Goal: Task Accomplishment & Management: Manage account settings

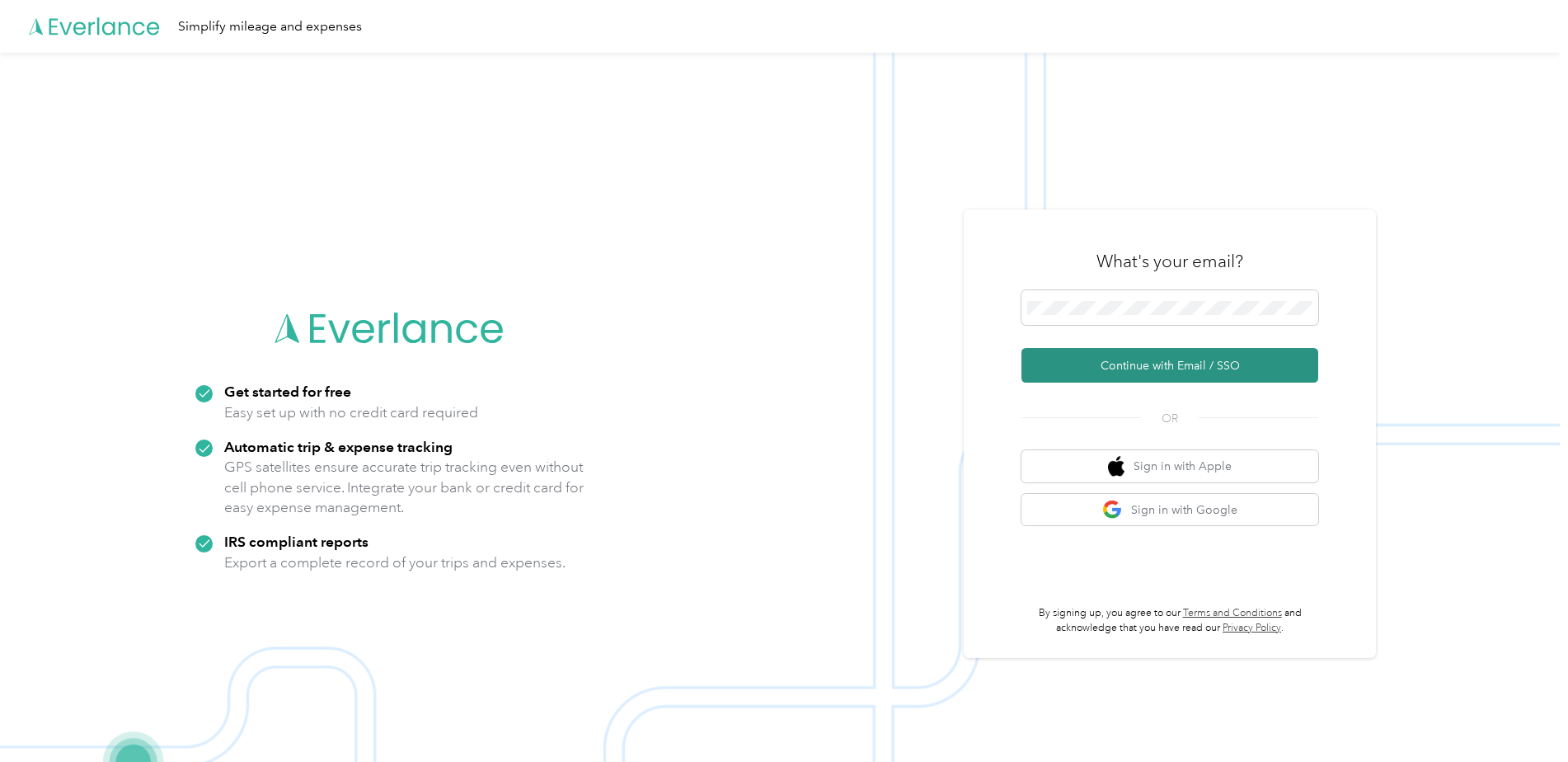
click at [1137, 371] on button "Continue with Email / SSO" at bounding box center [1170, 365] width 297 height 35
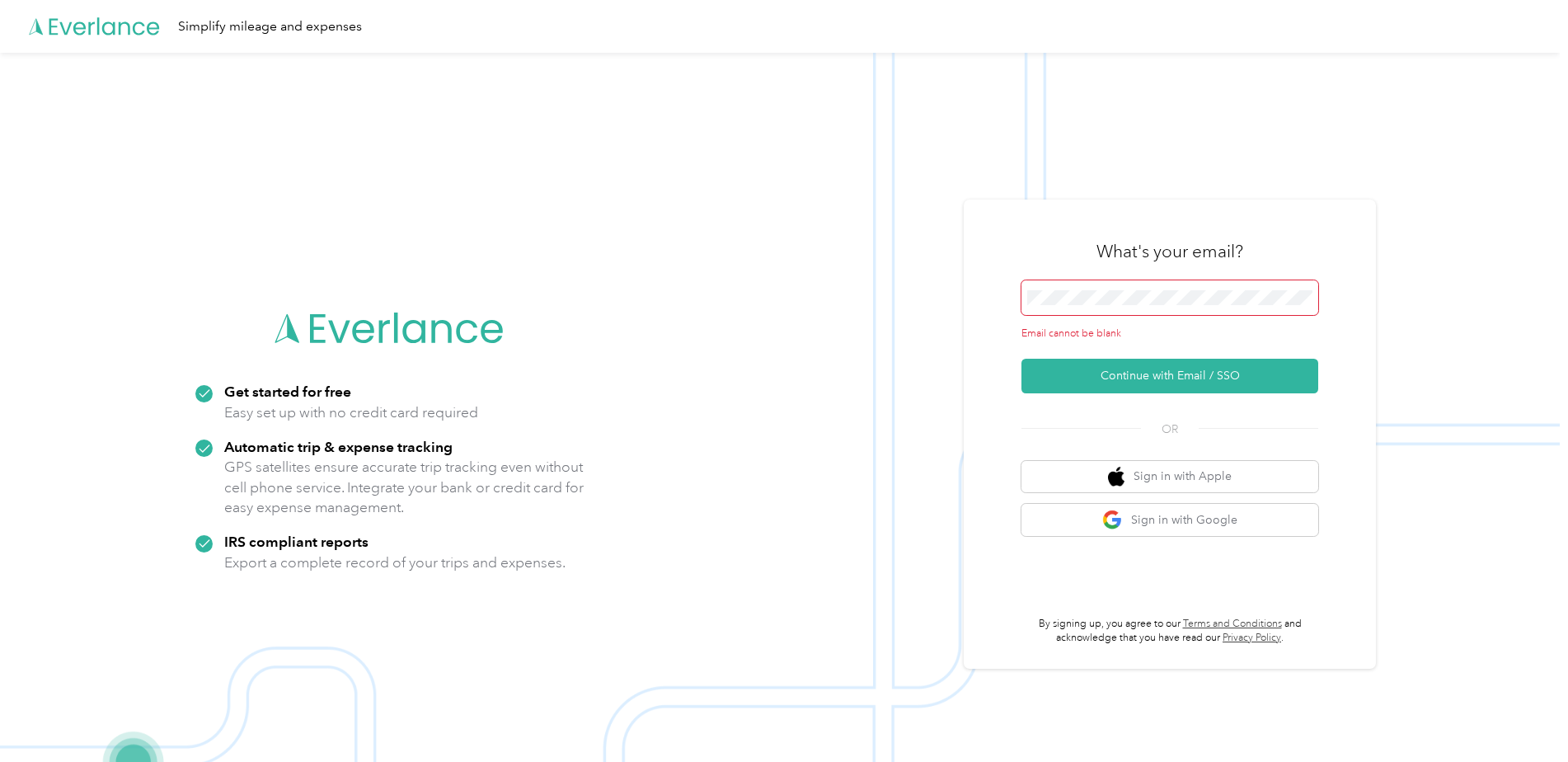
click at [1104, 307] on span at bounding box center [1170, 298] width 297 height 35
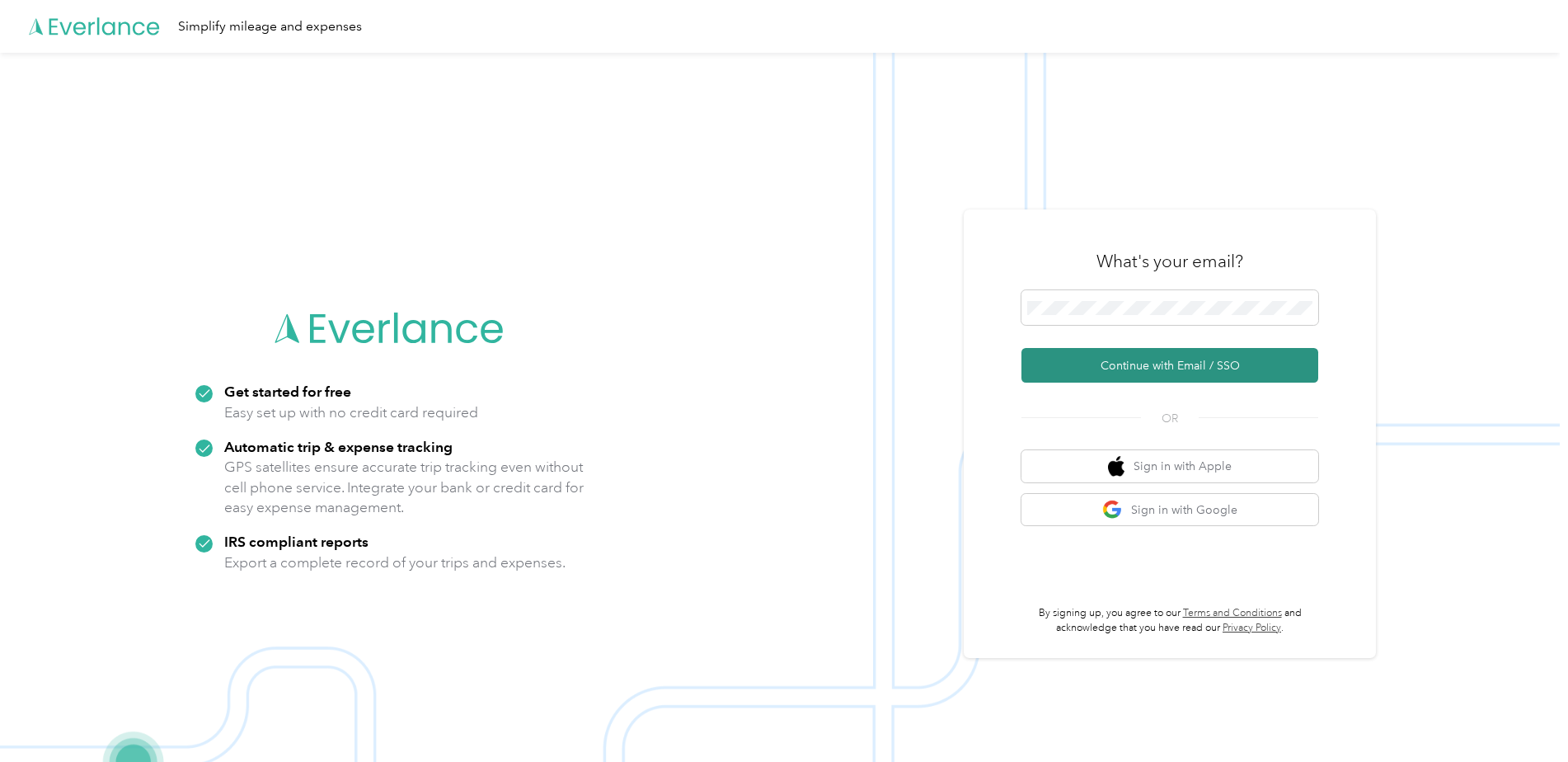
click at [1093, 373] on button "Continue with Email / SSO" at bounding box center [1170, 365] width 297 height 35
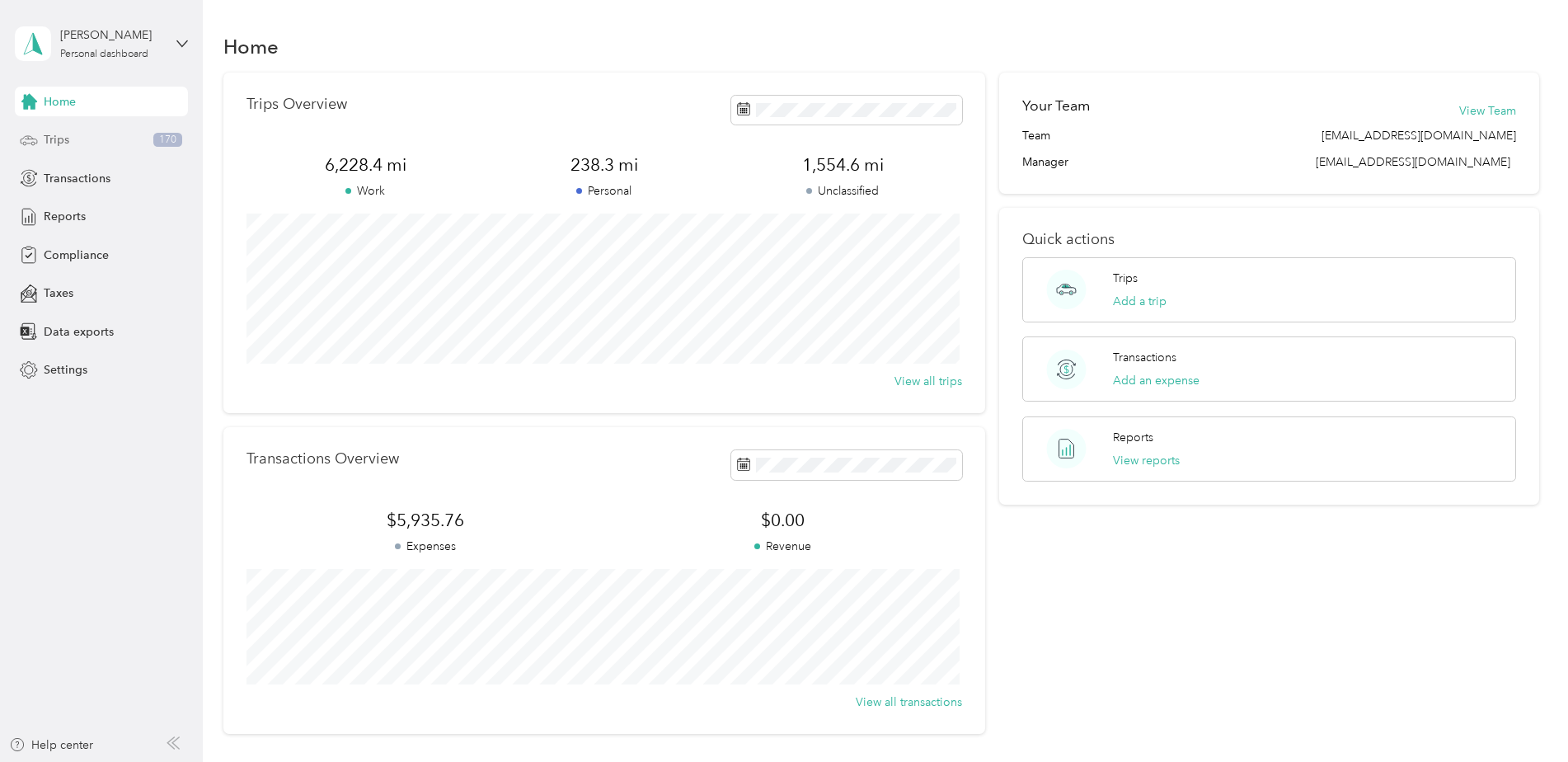
click at [60, 150] on div "Trips 170" at bounding box center [101, 140] width 174 height 30
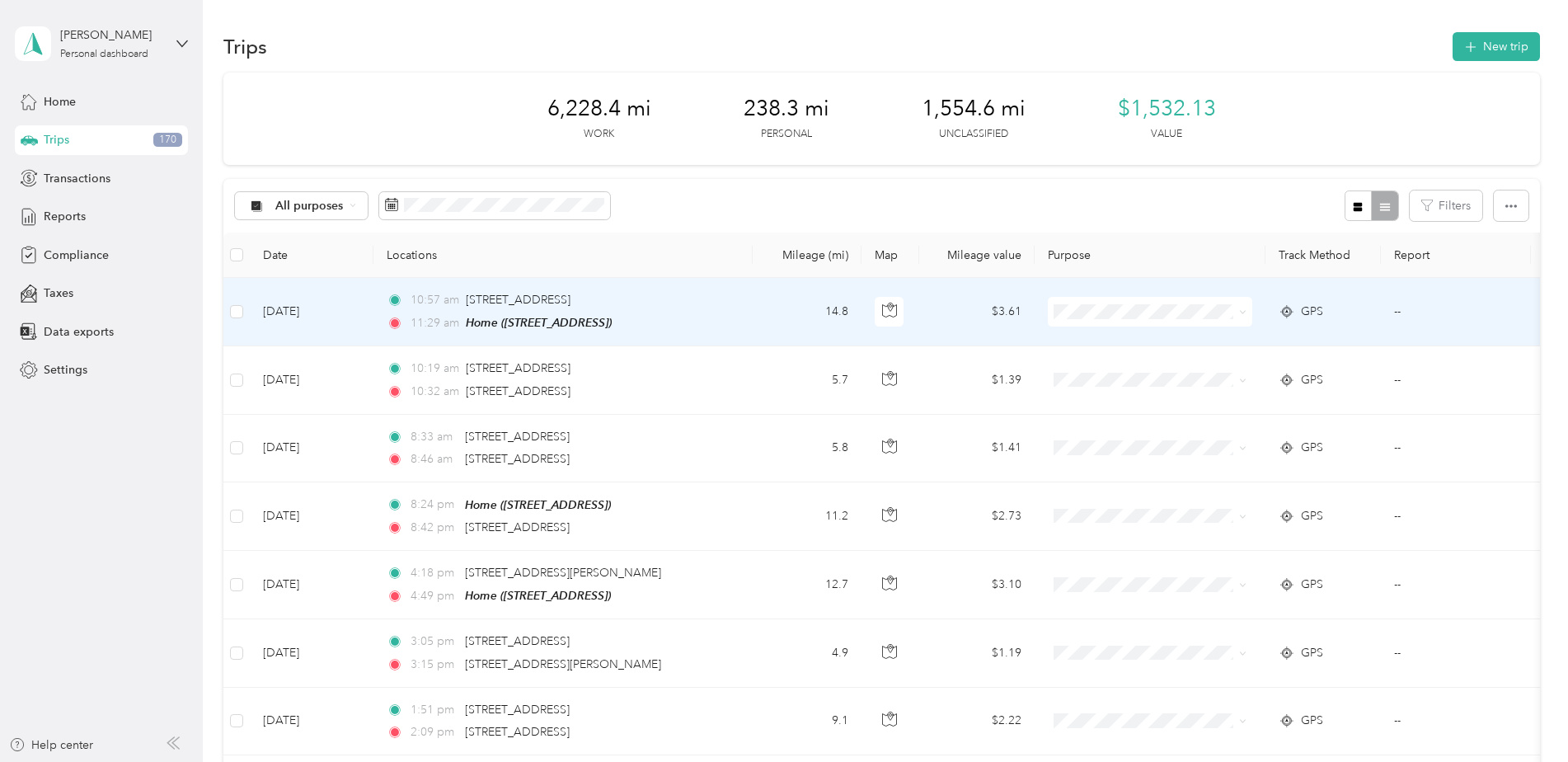
click at [233, 323] on td at bounding box center [236, 312] width 26 height 68
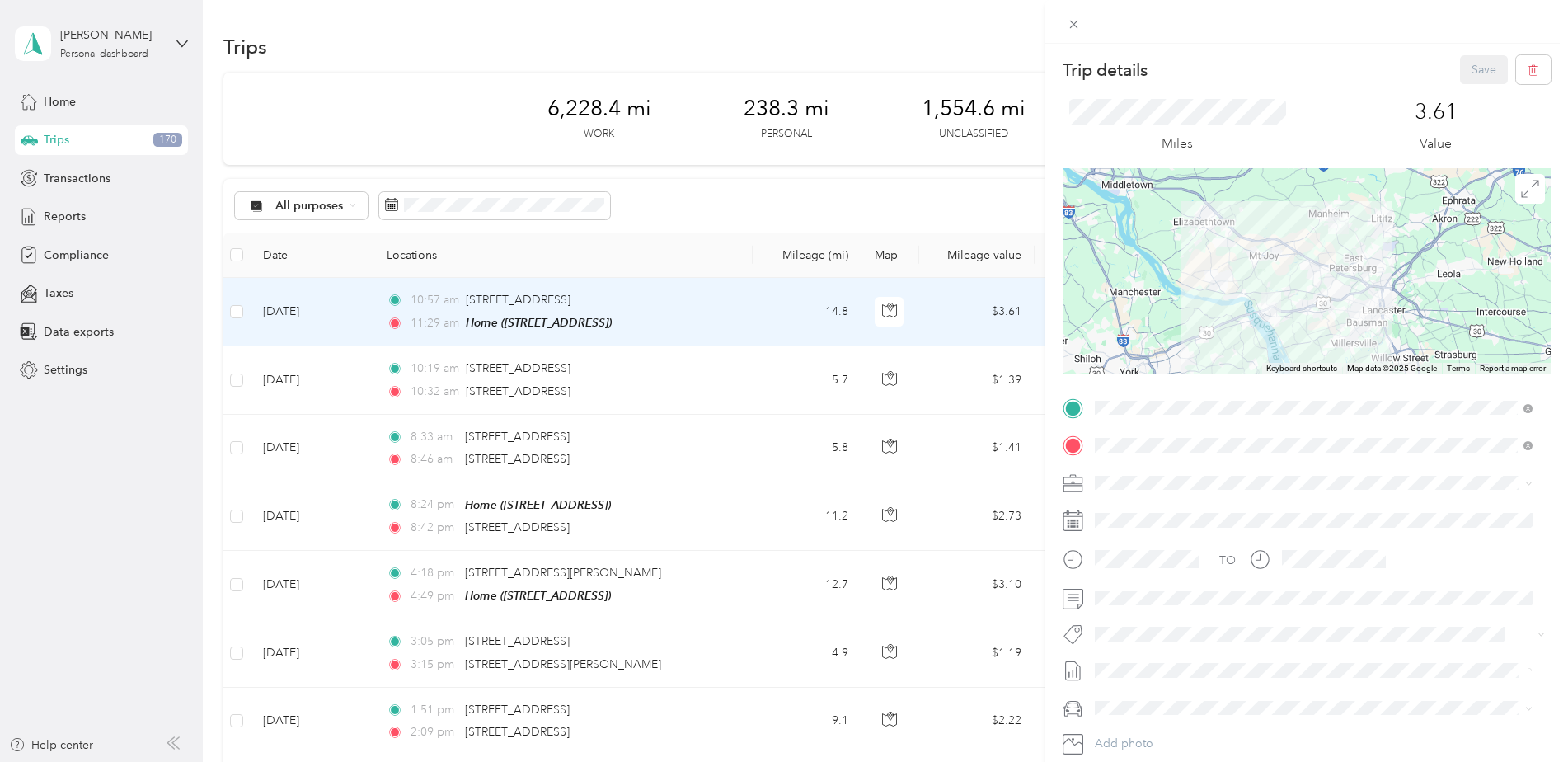
click at [235, 319] on div "Trip details Save This trip cannot be edited because it is either under review,…" at bounding box center [784, 381] width 1568 height 762
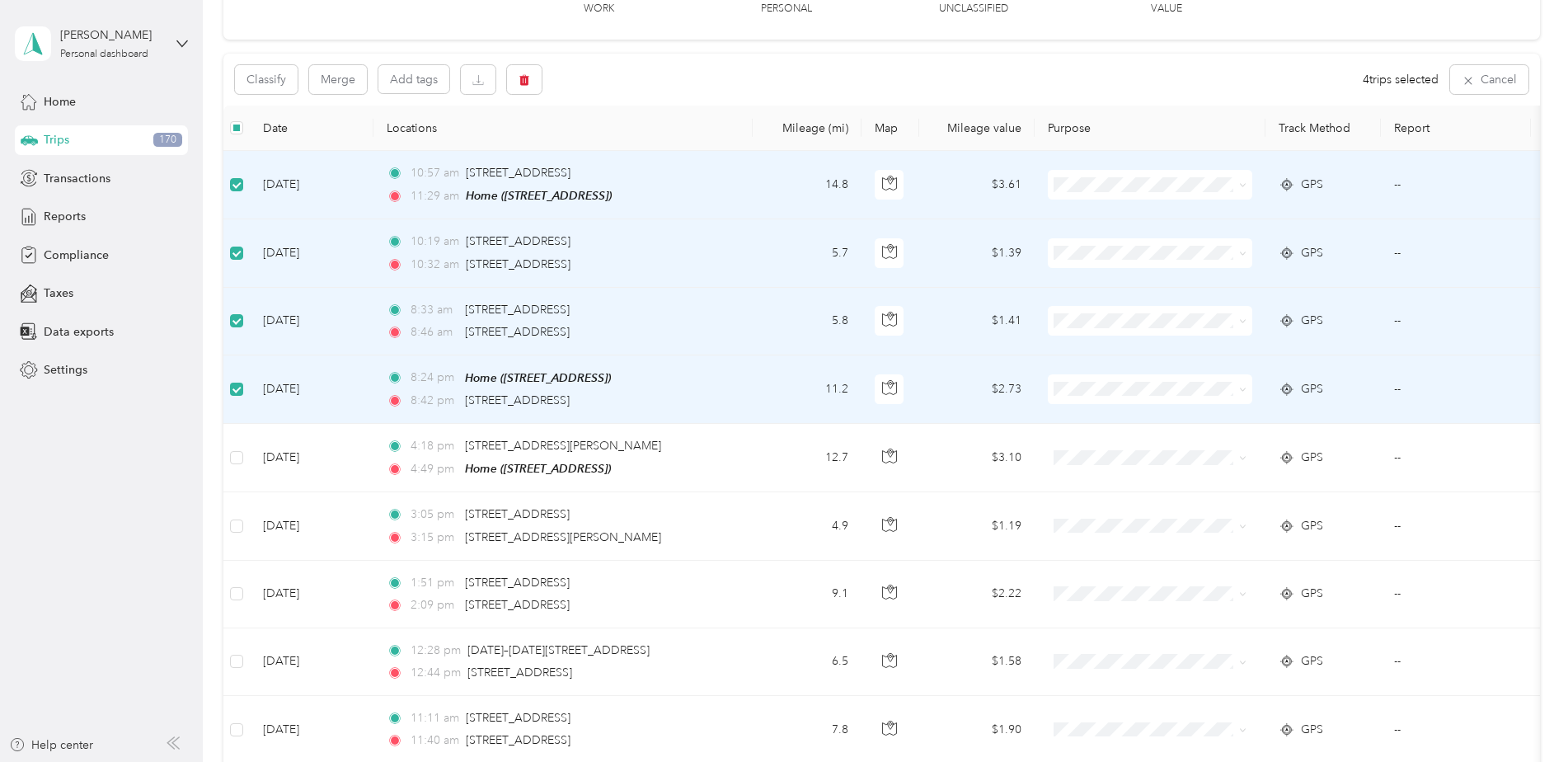
scroll to position [165, 0]
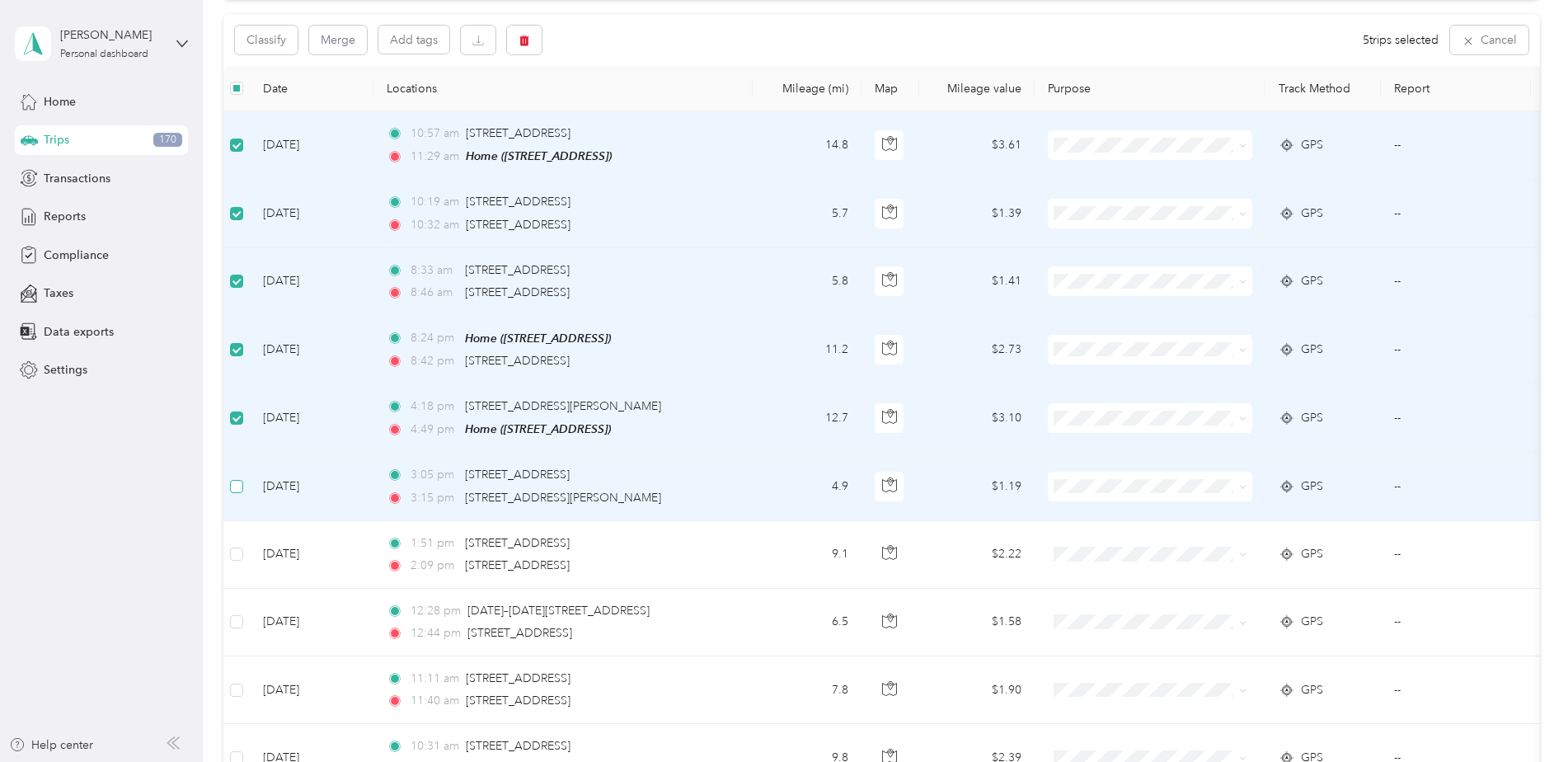
click at [238, 490] on label at bounding box center [236, 487] width 14 height 18
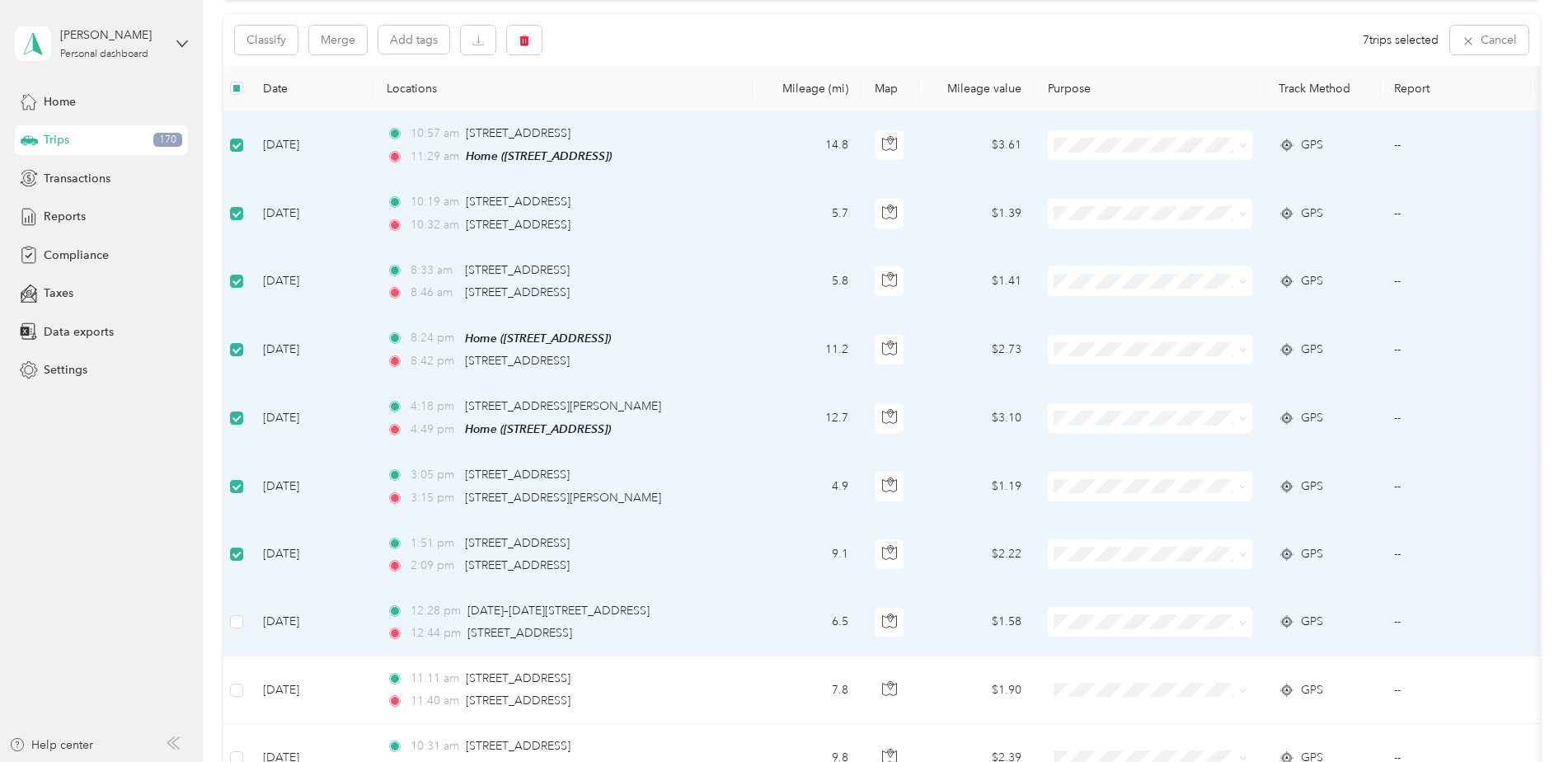
click at [244, 620] on td at bounding box center [236, 622] width 26 height 67
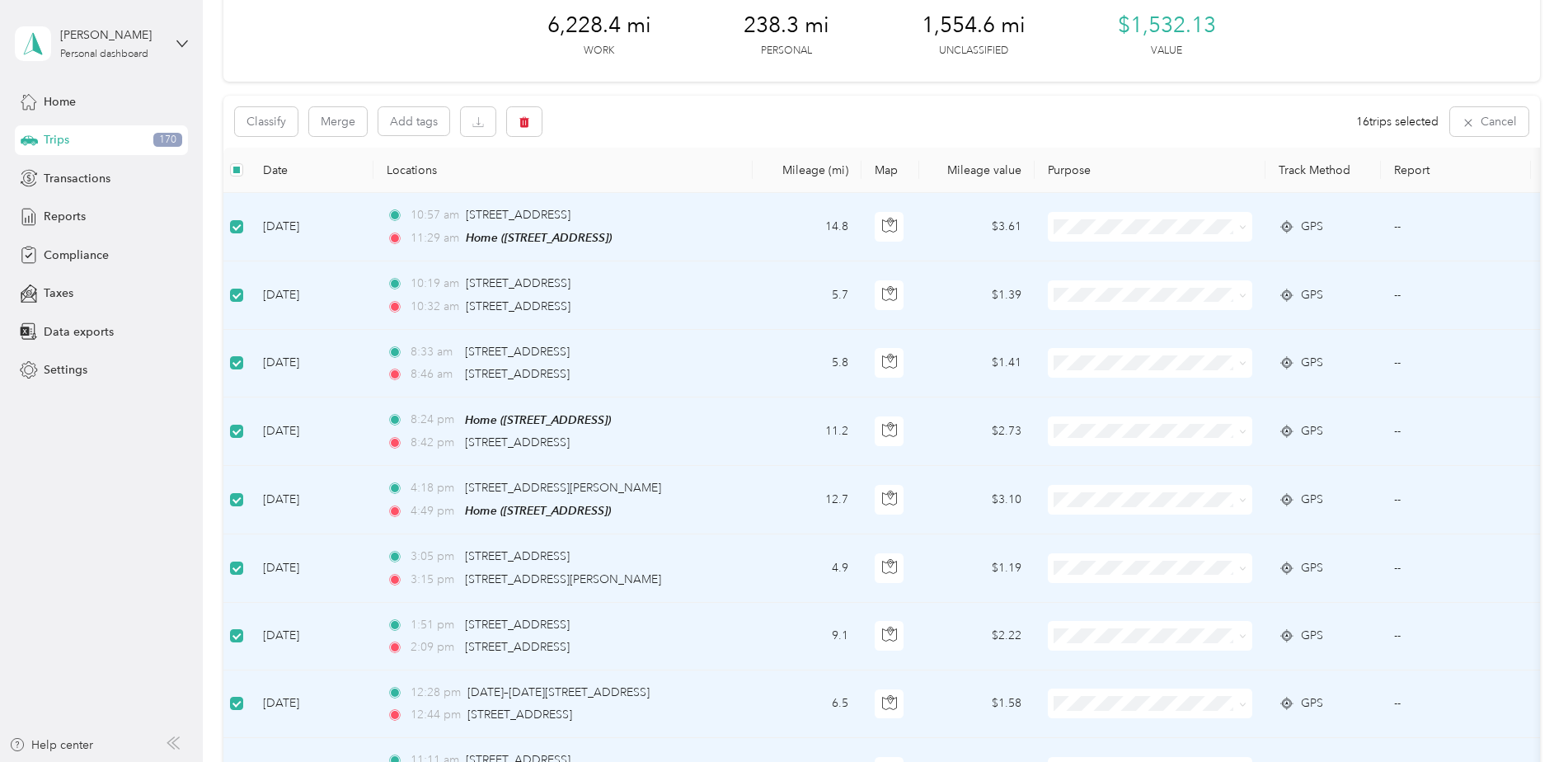
scroll to position [83, 0]
click at [525, 118] on icon "button" at bounding box center [524, 124] width 10 height 11
click at [641, 199] on button "Yes" at bounding box center [650, 191] width 32 height 26
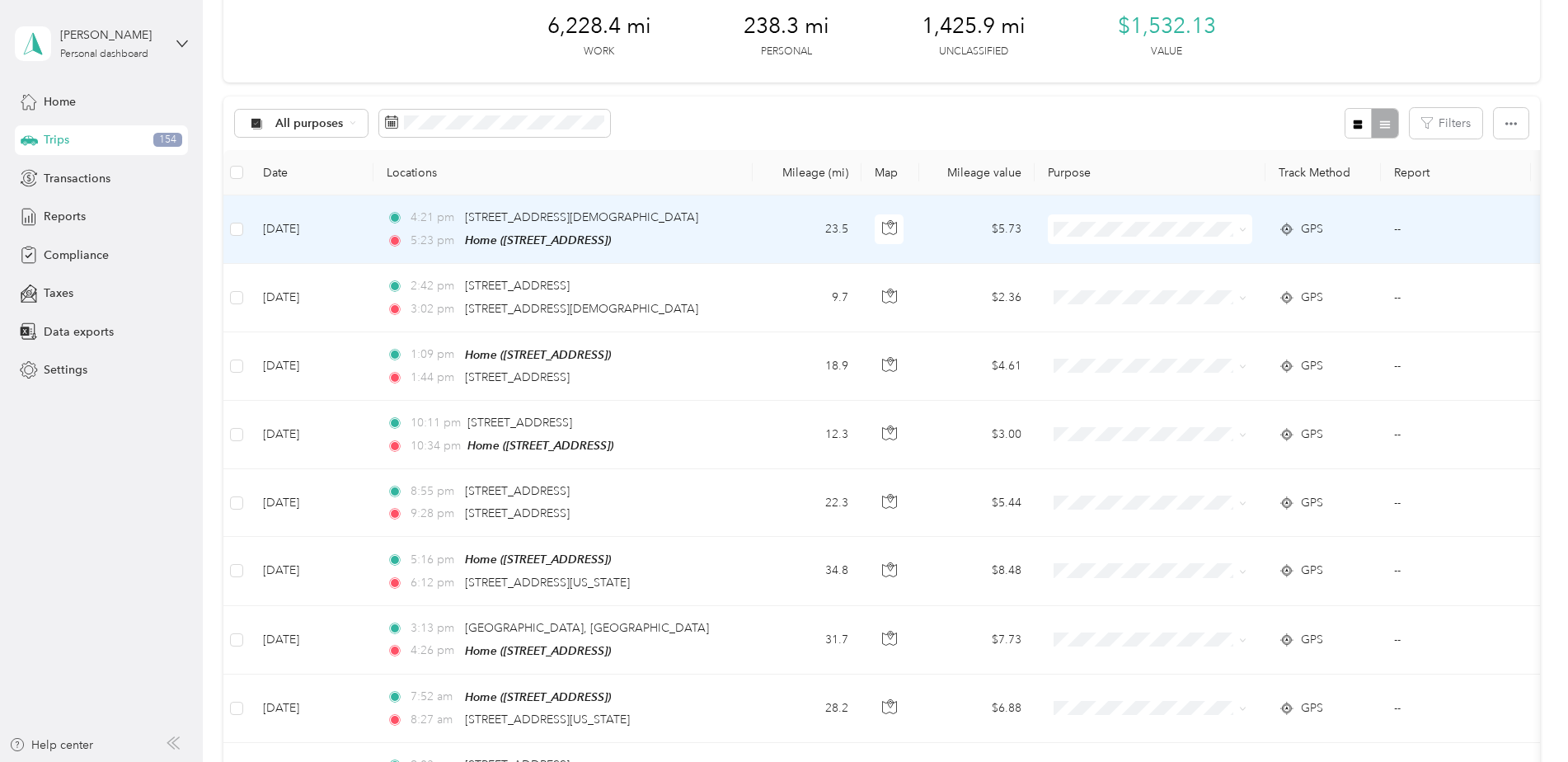
click at [1134, 263] on li "Phoenix Contact" at bounding box center [1150, 257] width 204 height 29
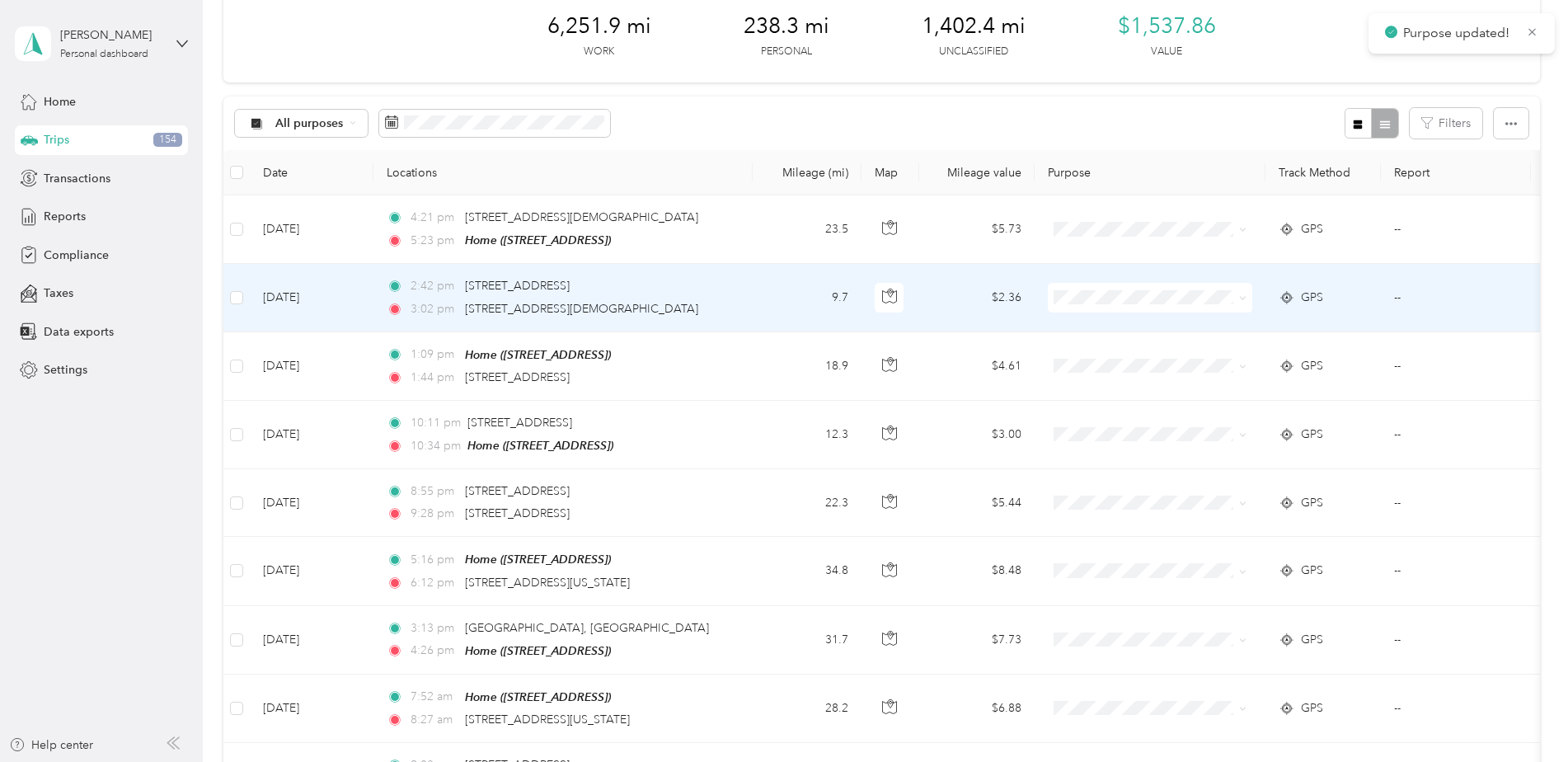
click at [1134, 334] on ol "Phoenix Contact Personal" at bounding box center [1150, 341] width 204 height 58
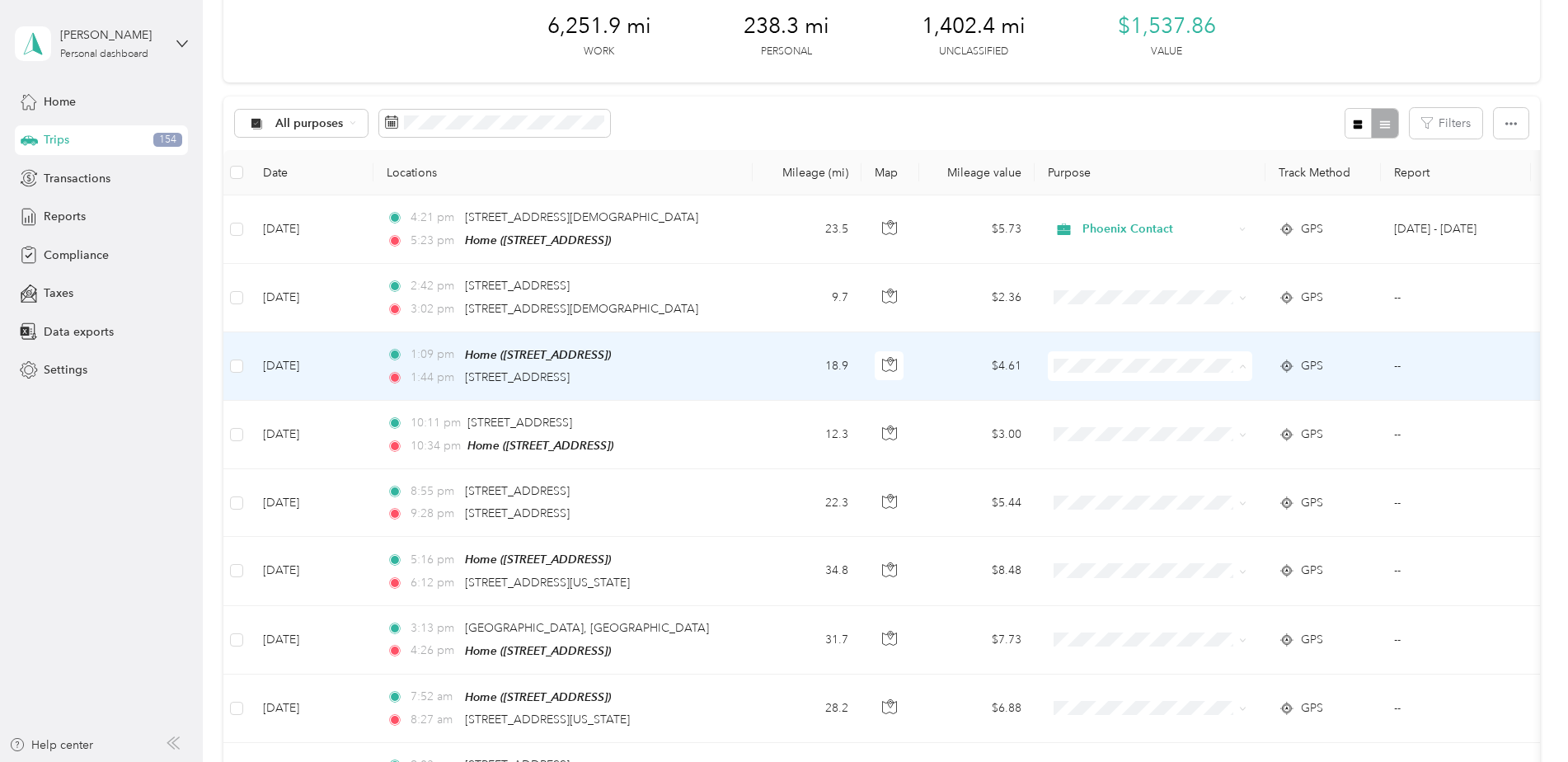
click at [1126, 391] on span "Phoenix Contact" at bounding box center [1165, 395] width 153 height 17
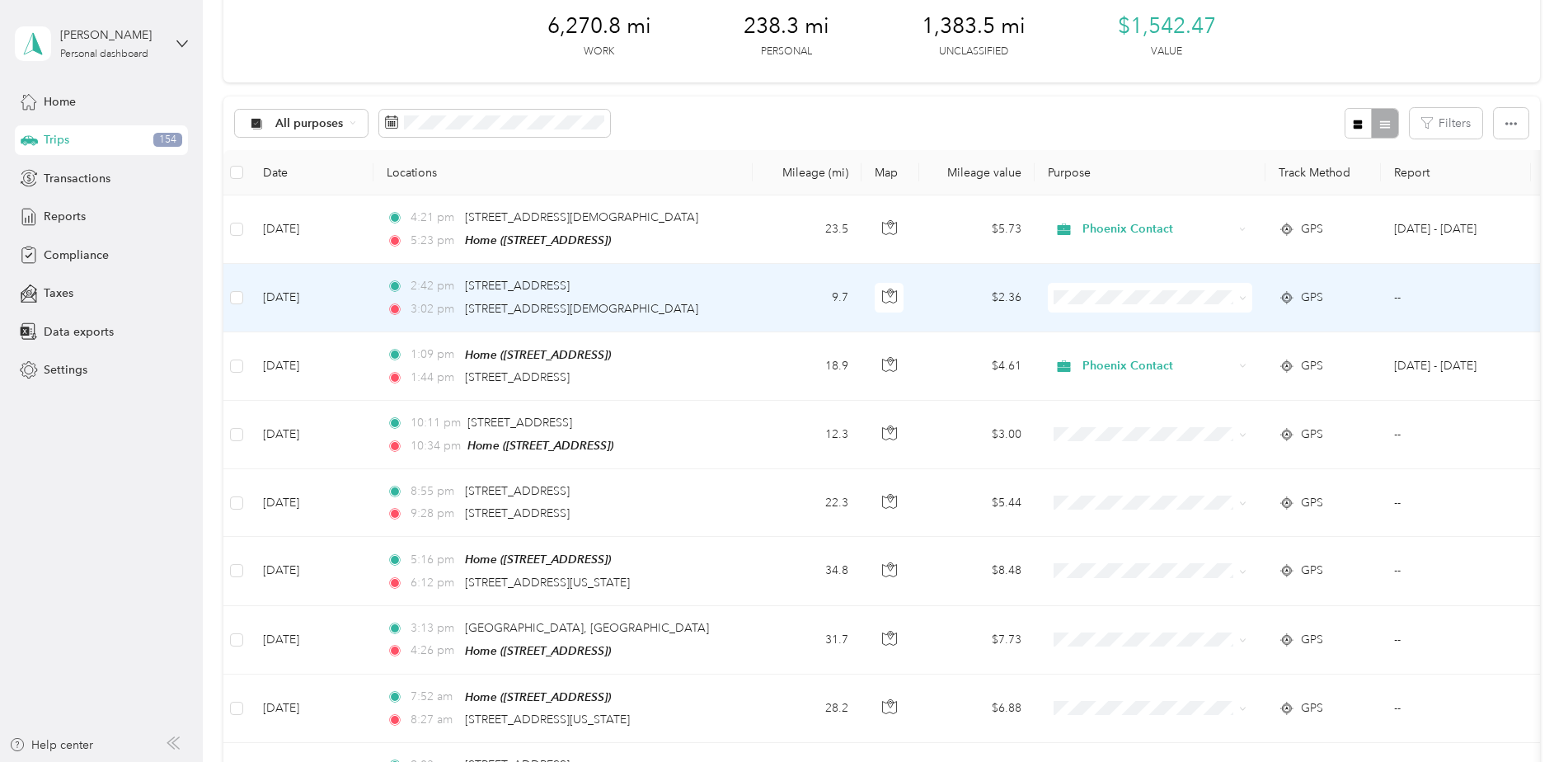
click at [1146, 328] on span "Phoenix Contact" at bounding box center [1165, 326] width 153 height 17
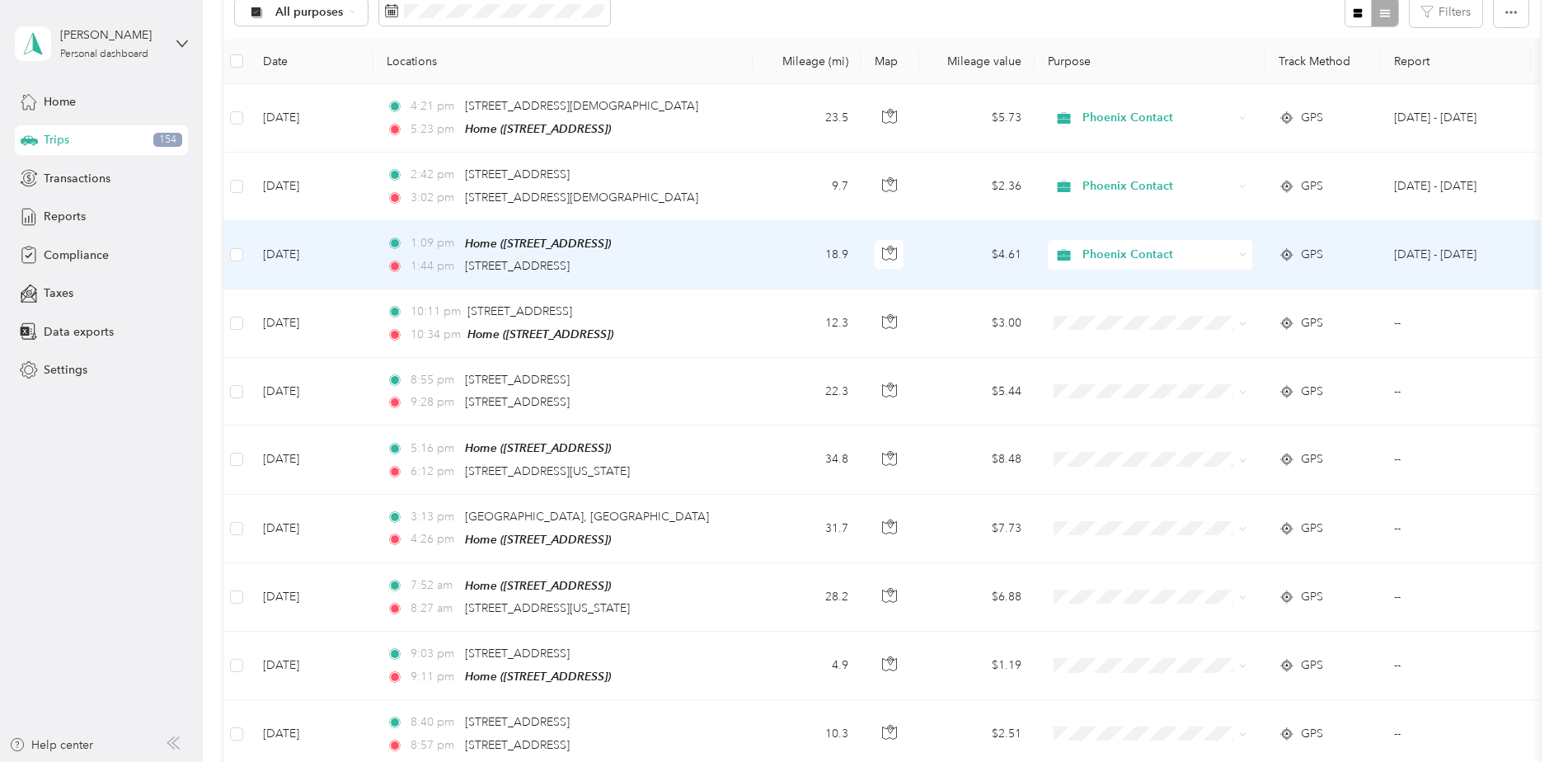
scroll to position [247, 0]
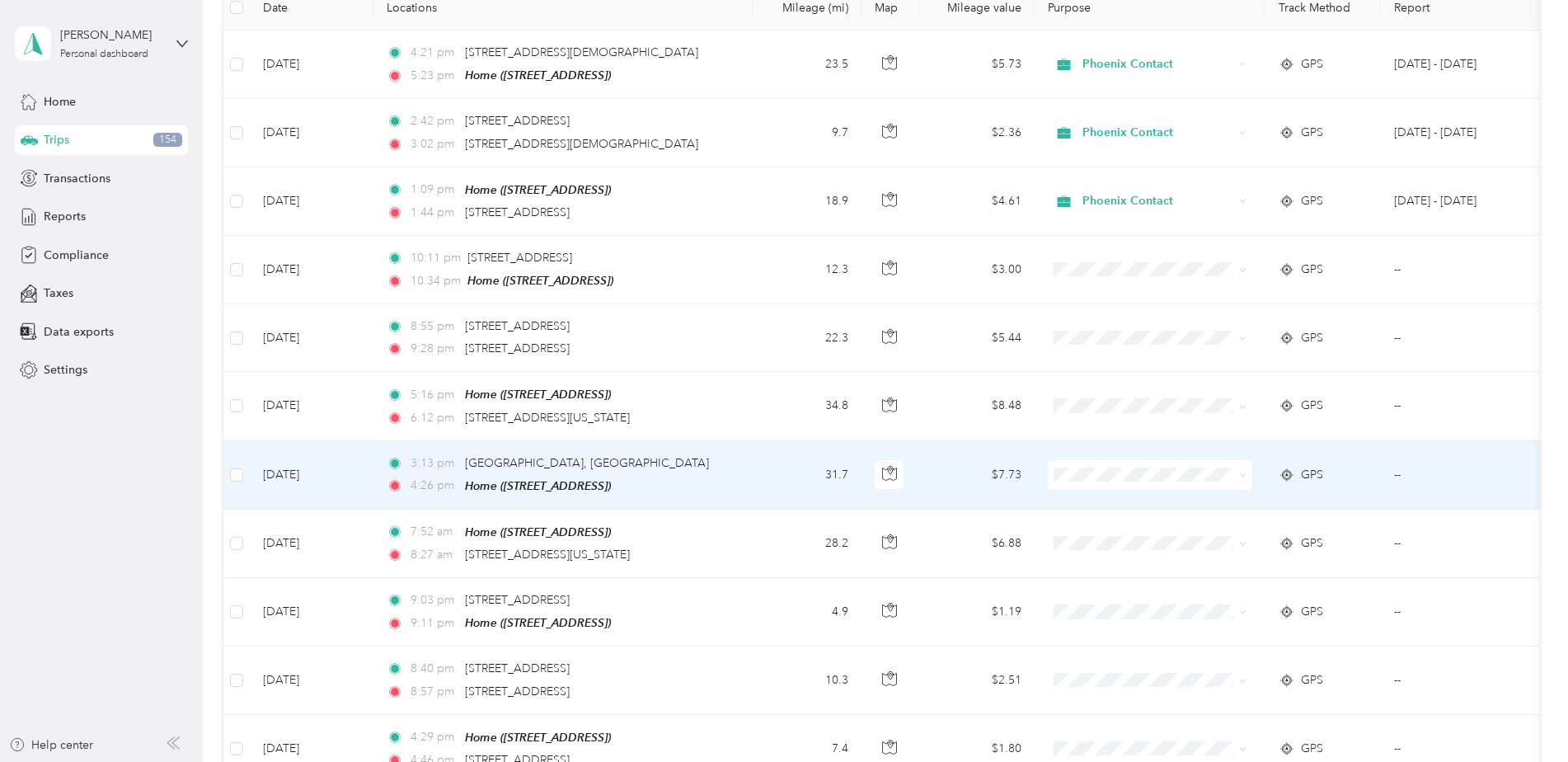
click at [1084, 498] on span "Phoenix Contact" at bounding box center [1150, 493] width 182 height 17
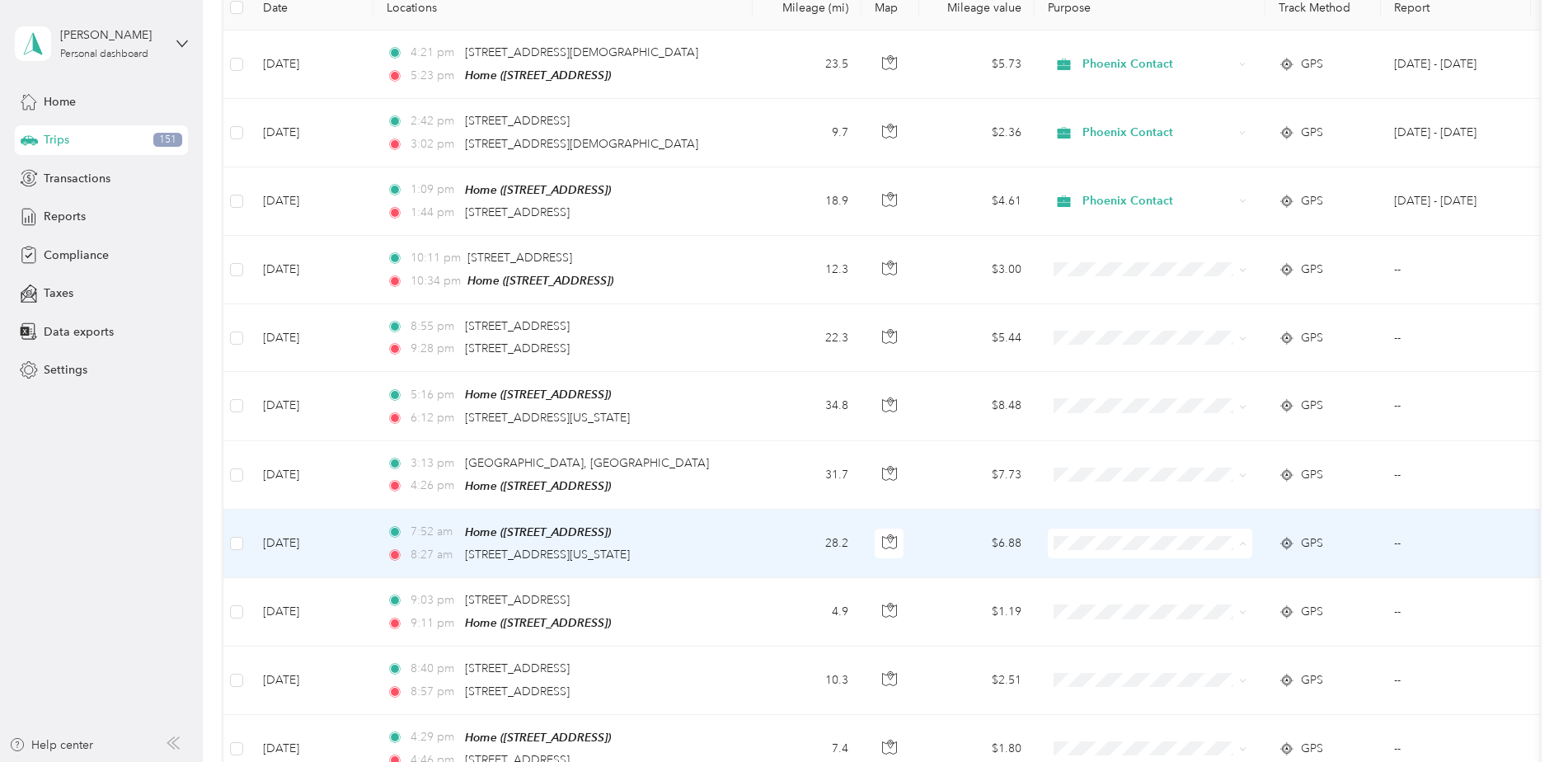
click at [1109, 566] on span "Phoenix Contact" at bounding box center [1165, 569] width 153 height 17
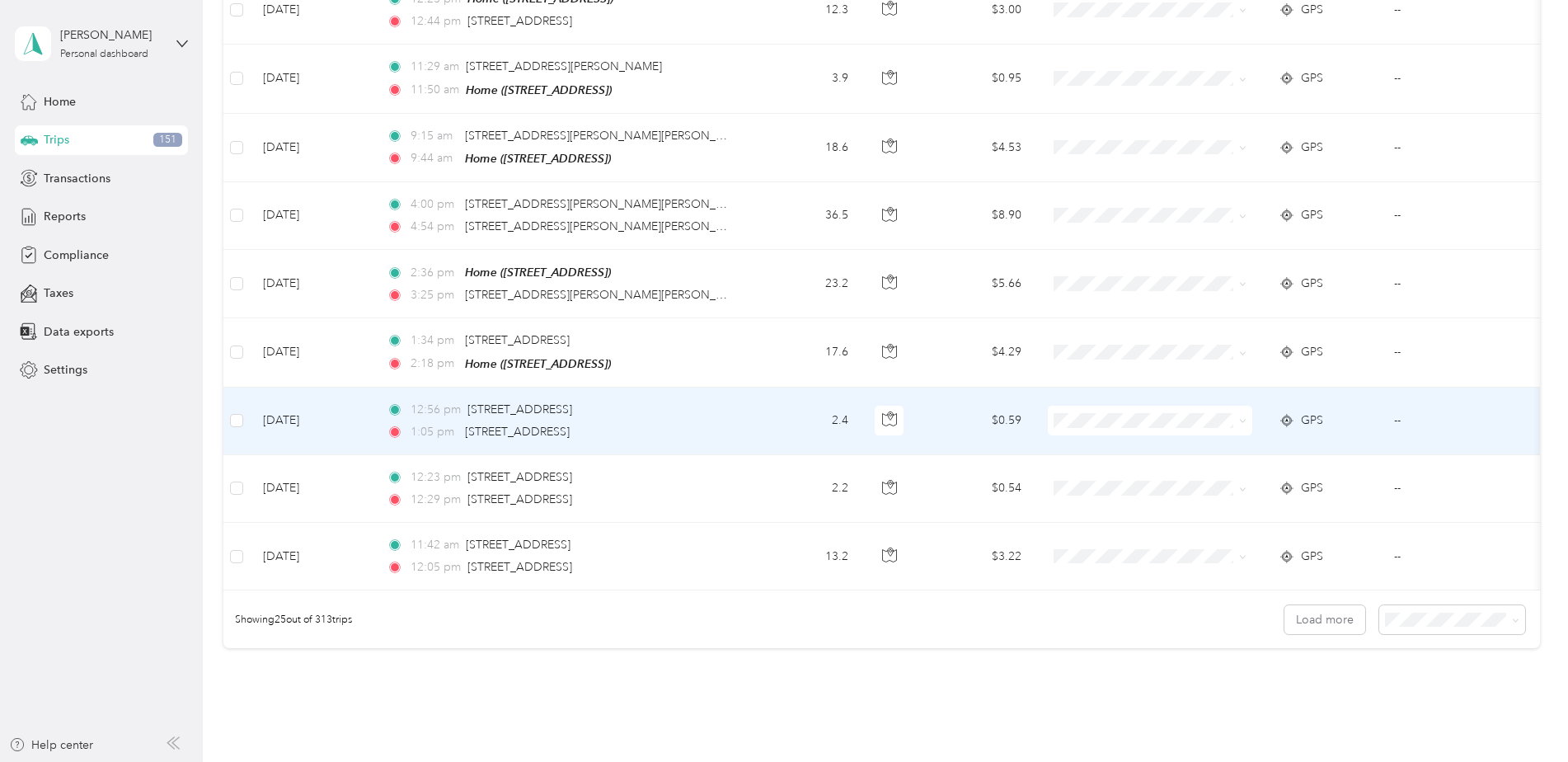
scroll to position [1484, 0]
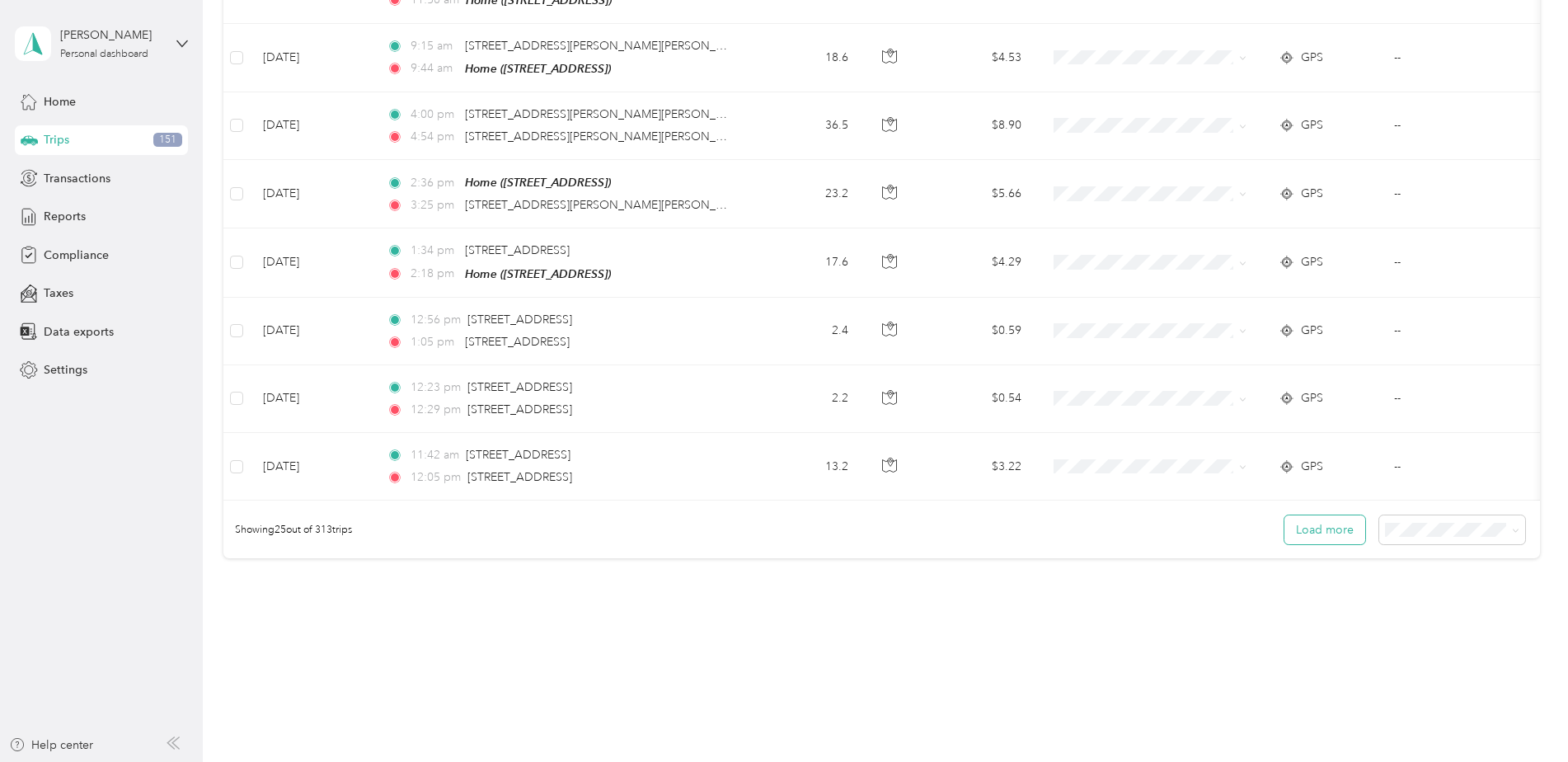
click at [1345, 537] on button "Load more" at bounding box center [1325, 529] width 81 height 29
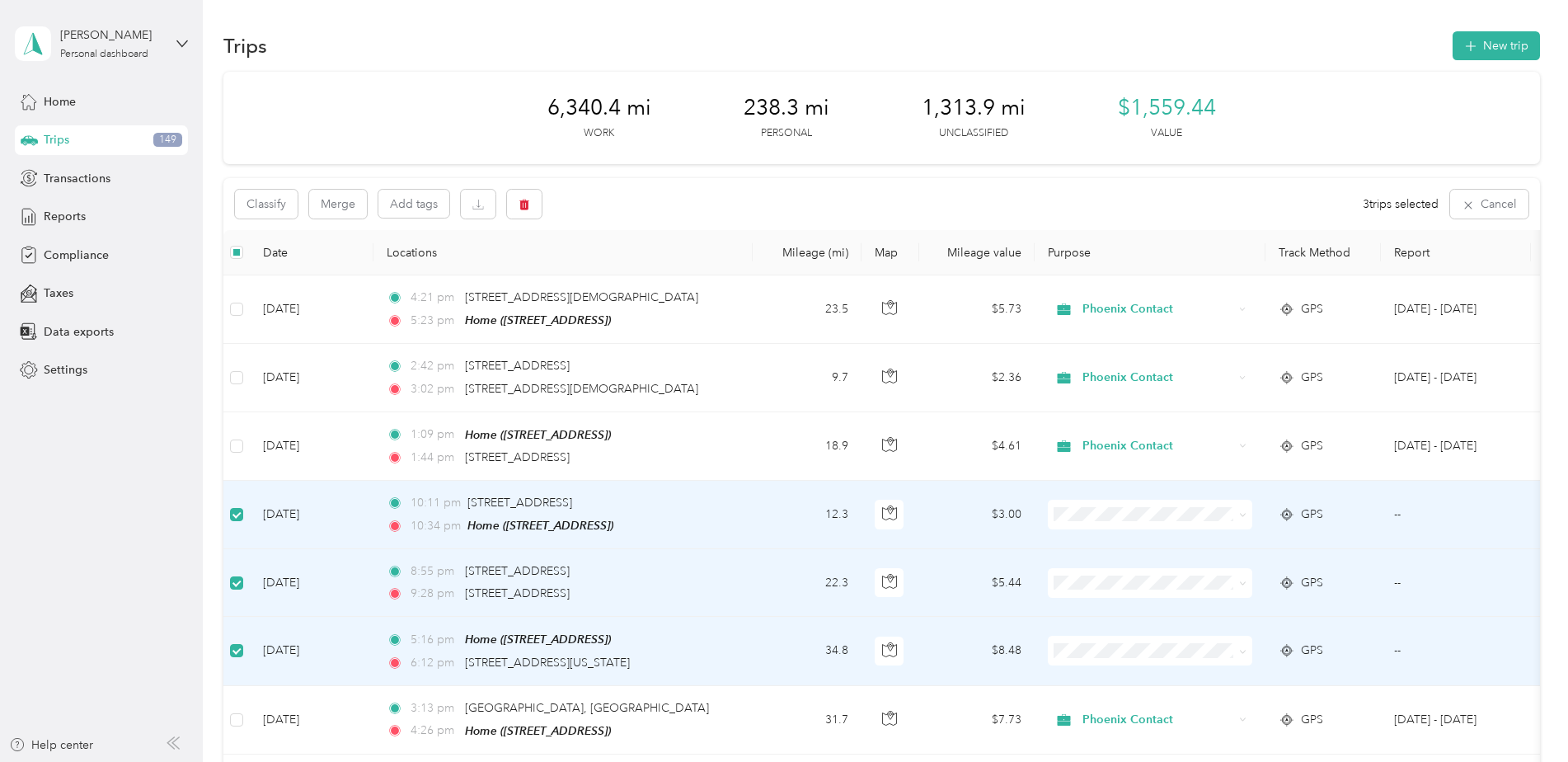
scroll to position [0, 0]
click at [519, 210] on icon "button" at bounding box center [524, 205] width 12 height 12
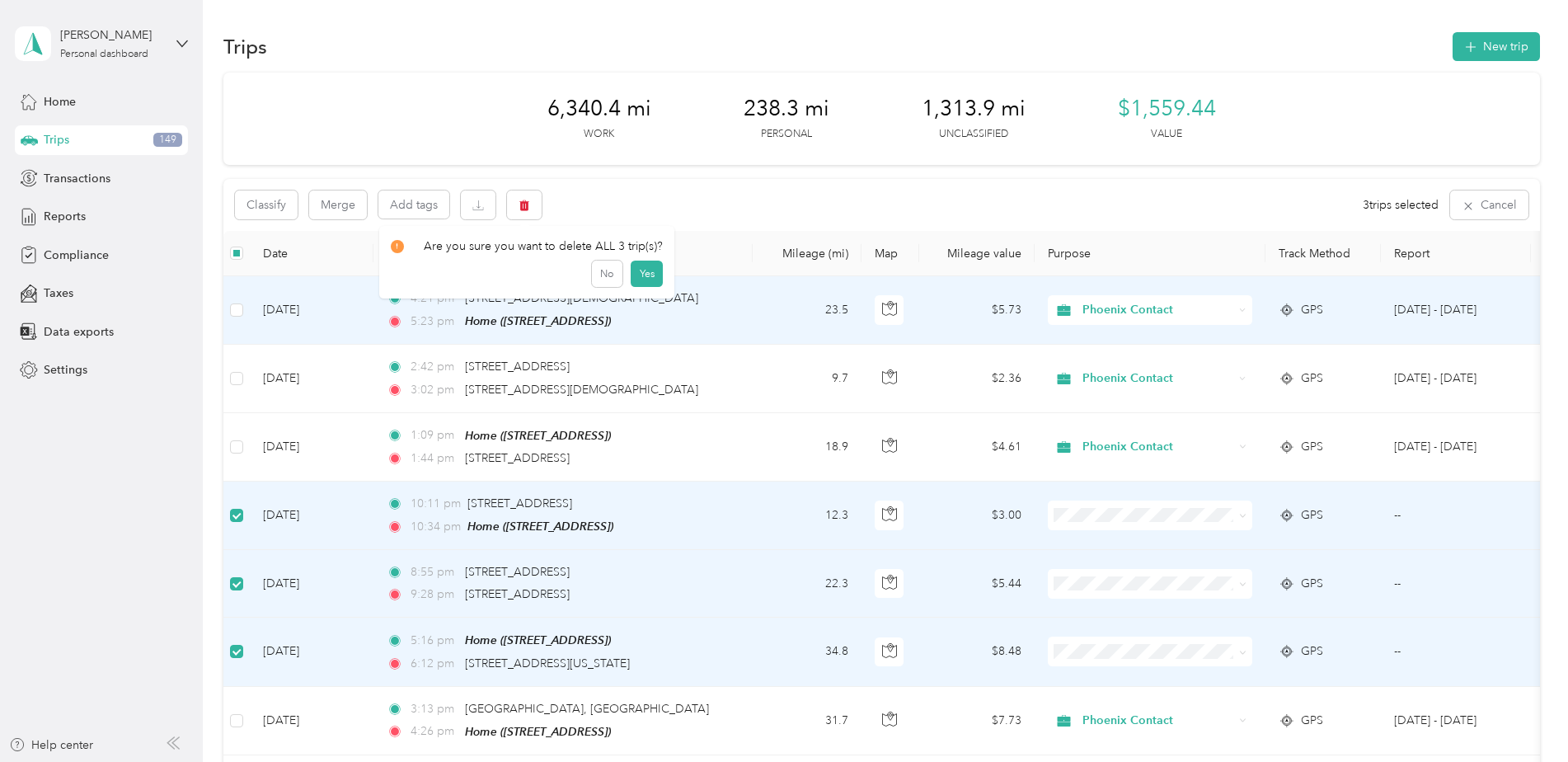
click at [638, 272] on div "Click to name as a Favorite Place" at bounding box center [549, 262] width 192 height 40
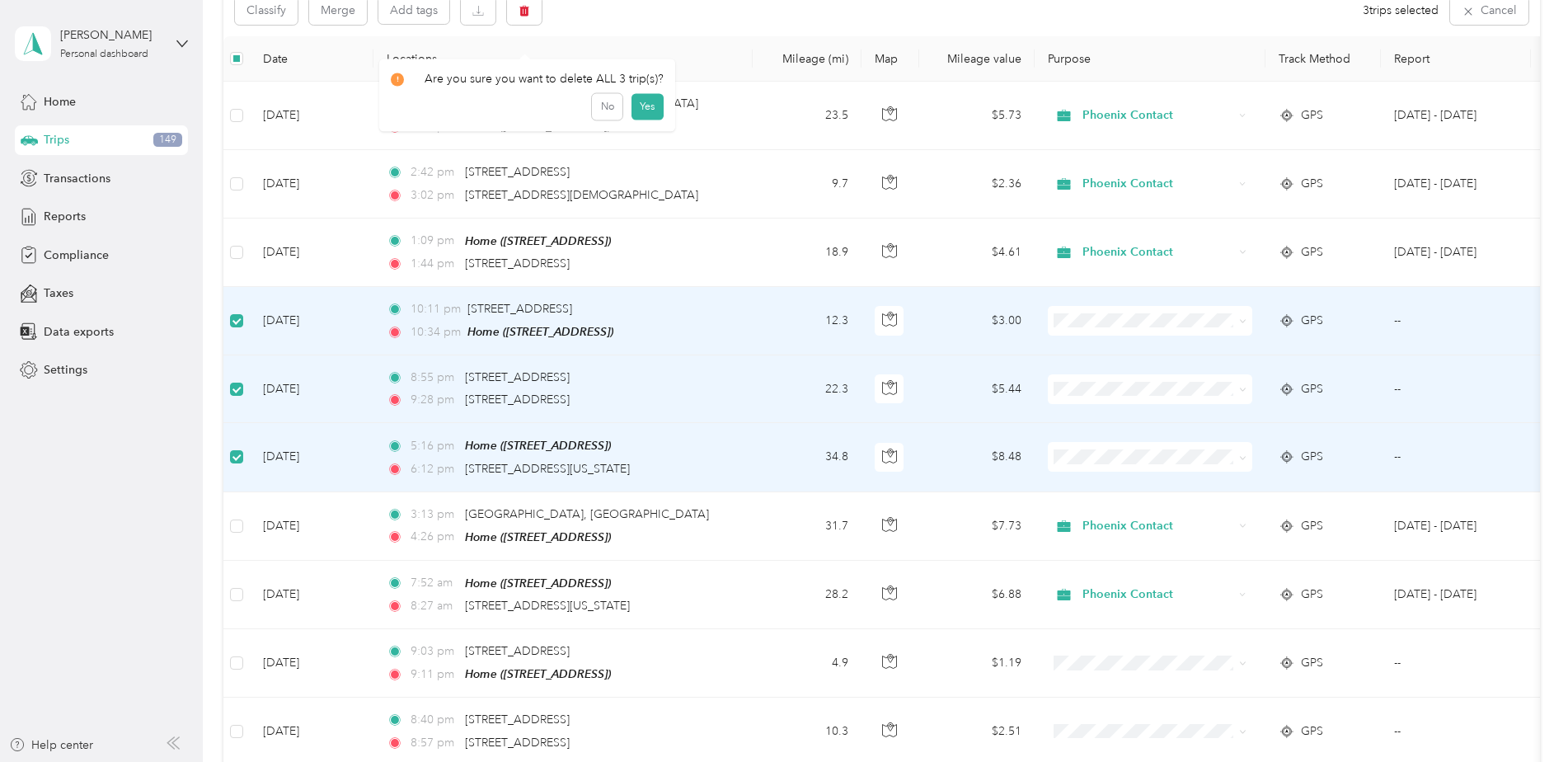
scroll to position [165, 0]
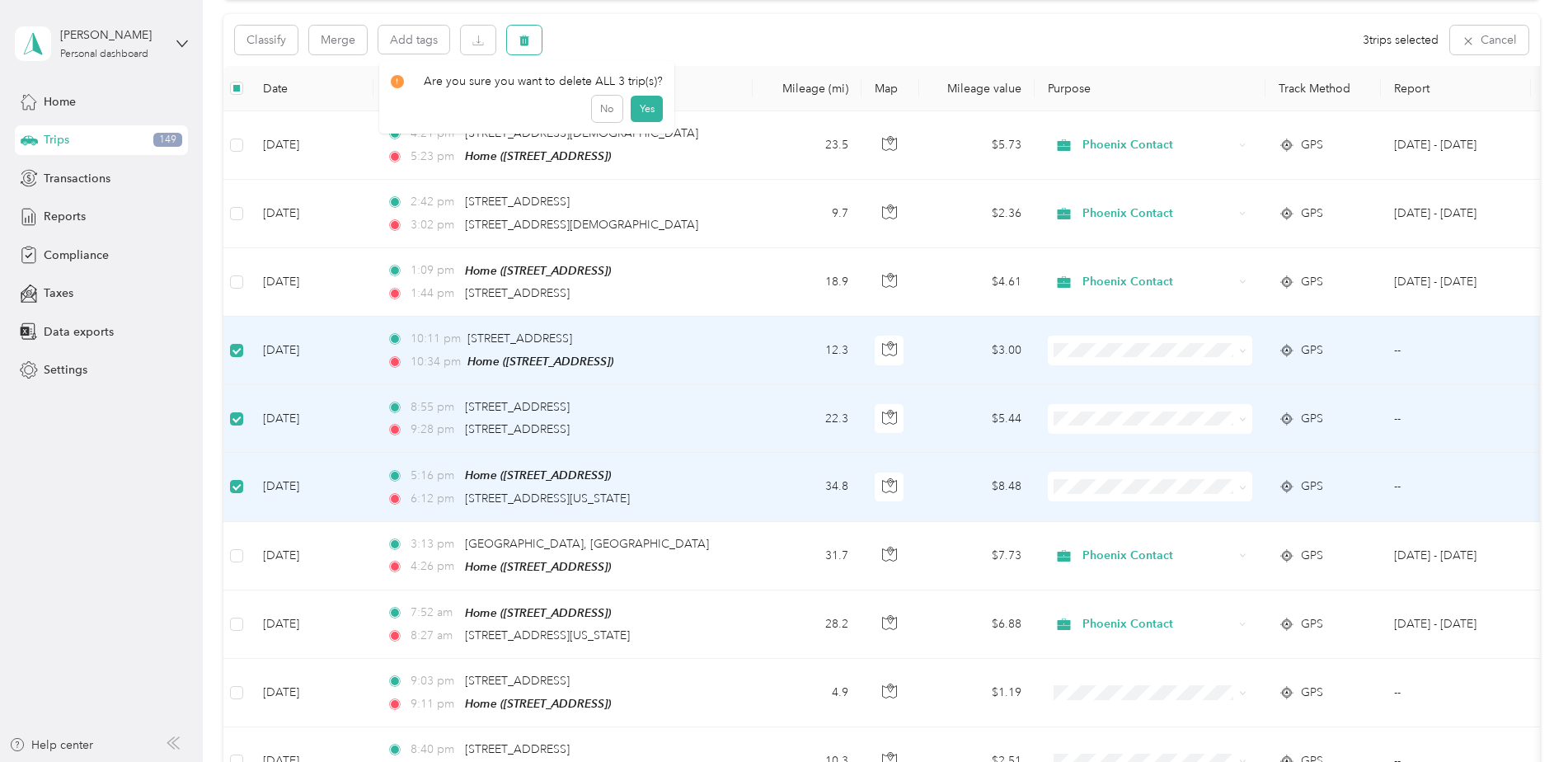
click at [529, 47] on button "button" at bounding box center [524, 40] width 35 height 29
click at [641, 112] on button "Yes" at bounding box center [646, 108] width 32 height 26
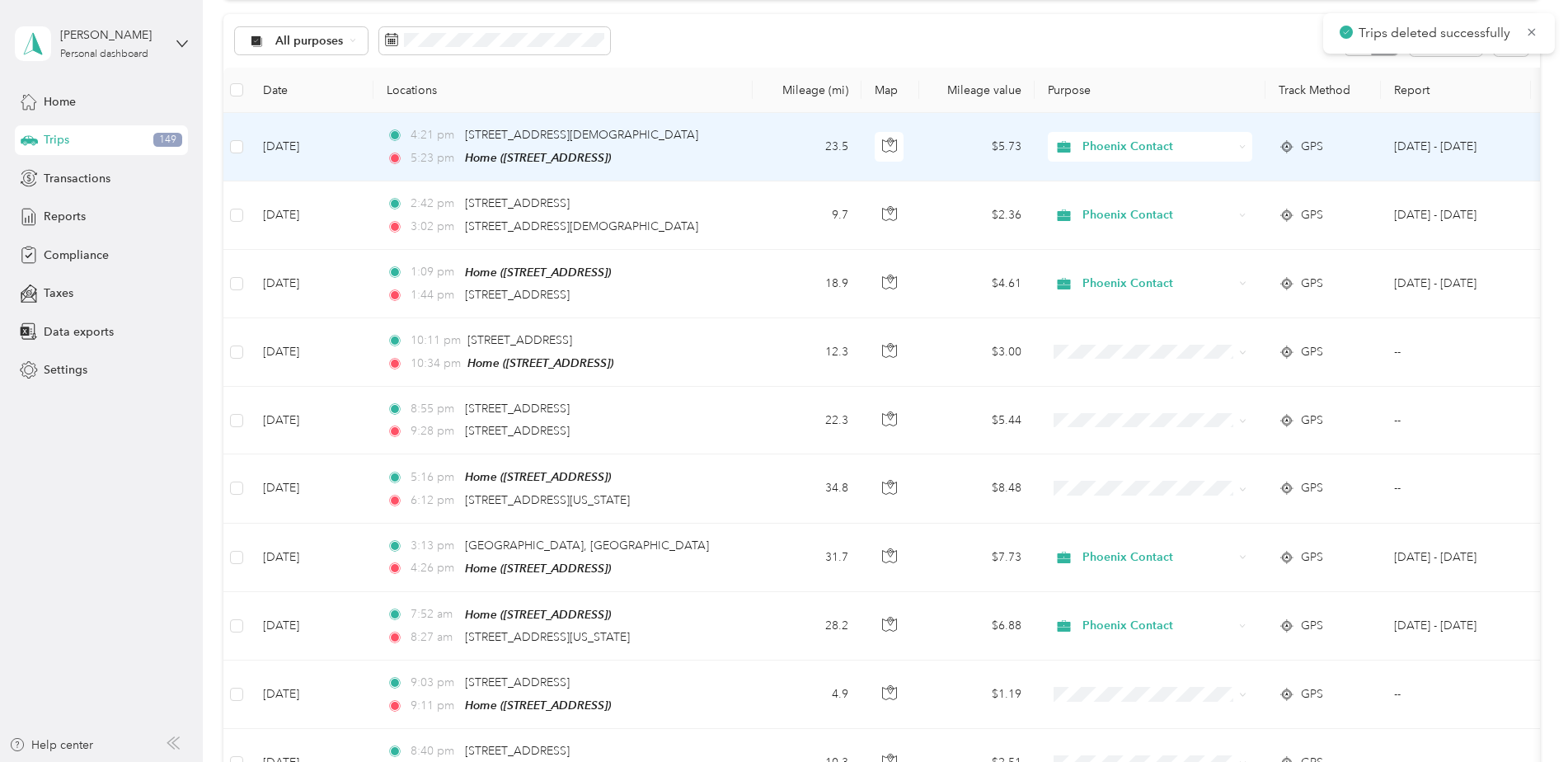
scroll to position [166, 0]
